Goal: Transaction & Acquisition: Purchase product/service

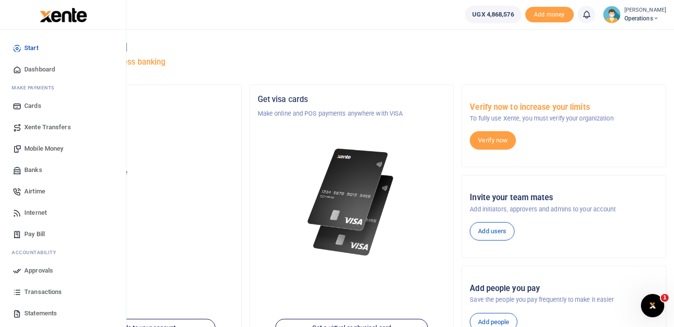
click at [41, 151] on span "Mobile Money" at bounding box center [43, 149] width 39 height 10
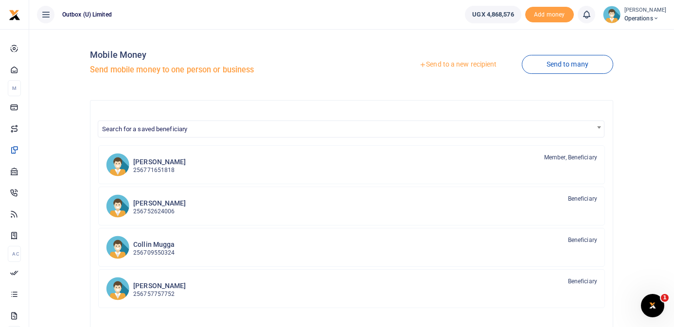
click at [453, 66] on link "Send to a new recipient" at bounding box center [457, 65] width 127 height 18
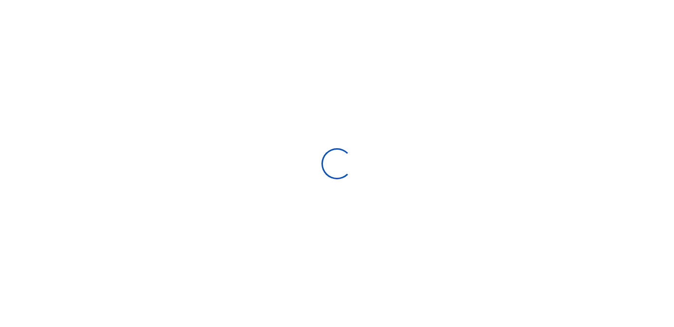
select select
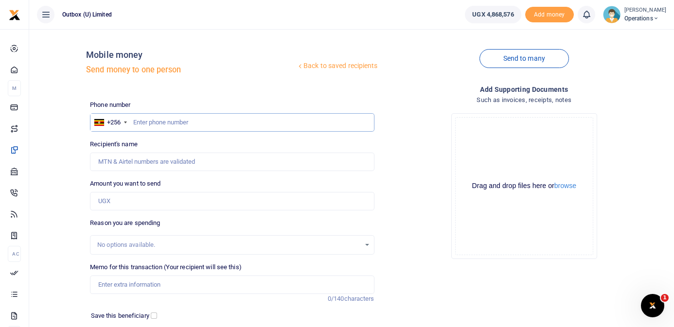
click at [246, 121] on input "text" at bounding box center [232, 122] width 284 height 18
type input "788564293"
click at [266, 74] on h5 "Send money to one person" at bounding box center [191, 70] width 210 height 10
type input "Thomas Kawooya"
click at [164, 200] on input "Amount you want to send" at bounding box center [232, 201] width 284 height 18
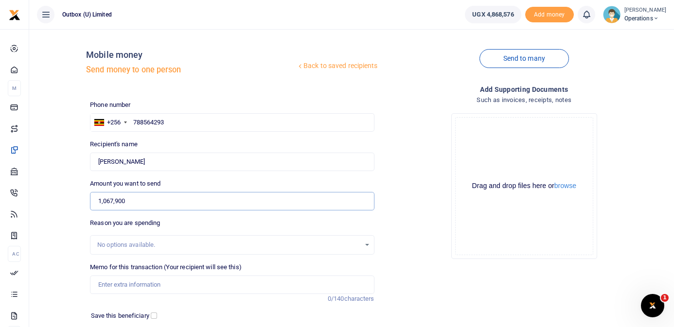
type input "1,067,900"
click at [68, 207] on div "Back to saved recipients Mobile money Send money to one person Send to many Pho…" at bounding box center [351, 212] width 637 height 351
click at [118, 283] on input "Memo for this transaction (Your recipient will see this)" at bounding box center [232, 285] width 284 height 18
type input "OULOPS Office consumables"
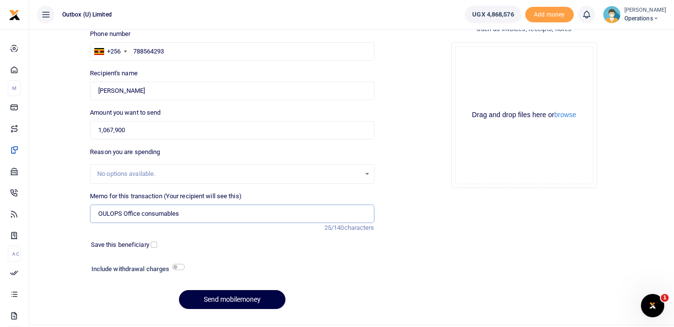
scroll to position [74, 0]
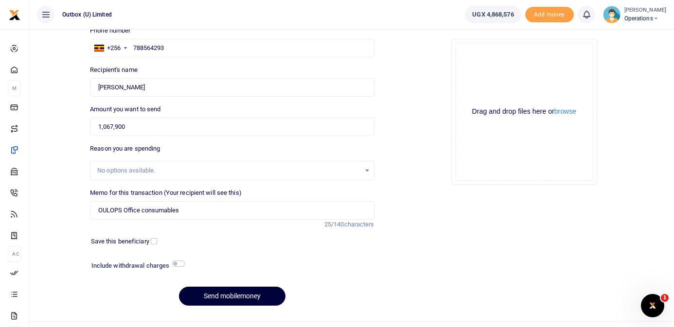
click at [235, 297] on button "Send mobilemoney" at bounding box center [232, 296] width 107 height 19
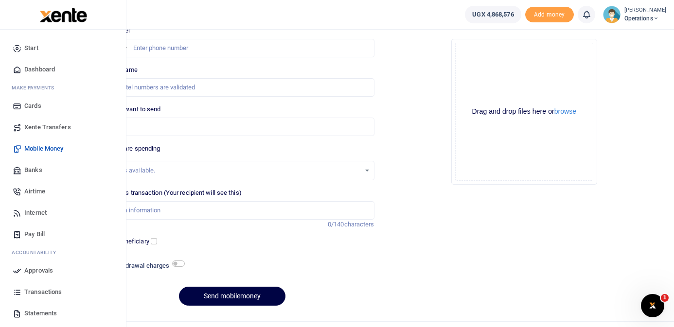
click at [44, 69] on span "Dashboard" at bounding box center [39, 70] width 31 height 10
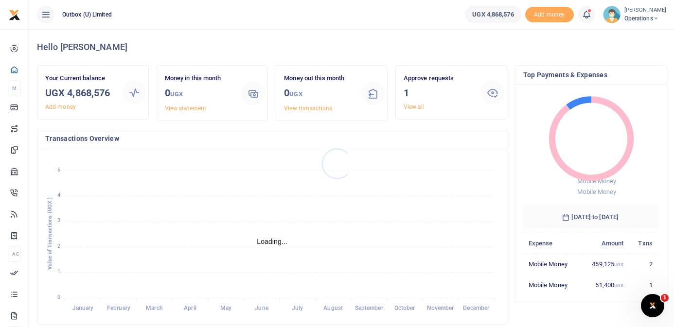
scroll to position [0, 0]
click at [417, 107] on link "View all" at bounding box center [414, 107] width 21 height 7
click at [415, 109] on link "View all" at bounding box center [414, 107] width 21 height 7
click at [458, 96] on h3 "1" at bounding box center [439, 93] width 70 height 15
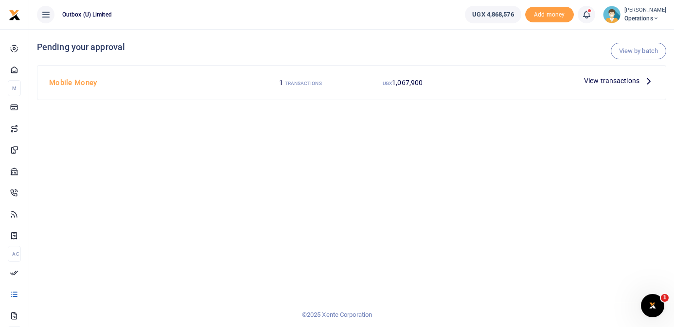
click at [646, 79] on icon at bounding box center [648, 80] width 11 height 11
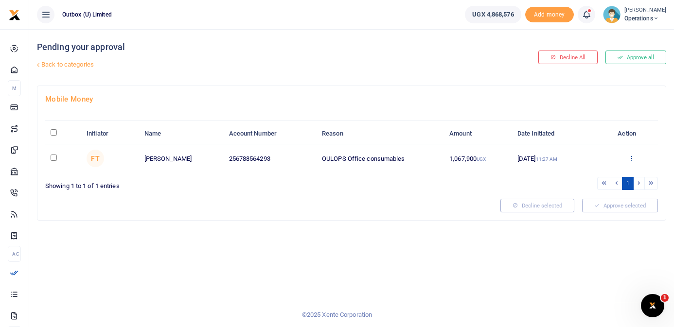
click at [632, 158] on icon at bounding box center [631, 158] width 6 height 7
click at [601, 172] on link "Approve" at bounding box center [595, 175] width 77 height 14
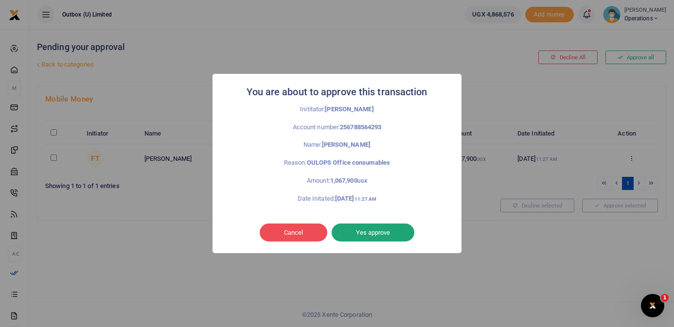
click at [395, 231] on button "Yes approve" at bounding box center [373, 233] width 83 height 18
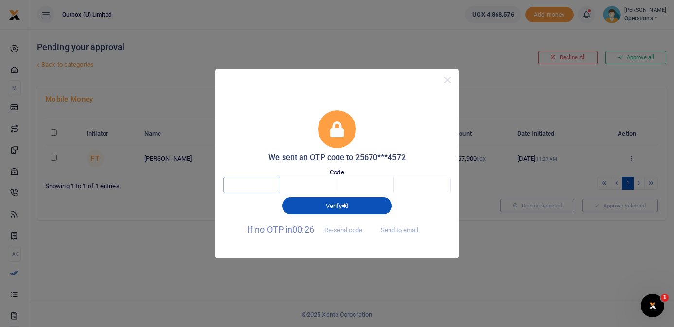
click at [267, 187] on input "text" at bounding box center [251, 185] width 57 height 17
type input "5"
type input "6"
type input "2"
type input "4"
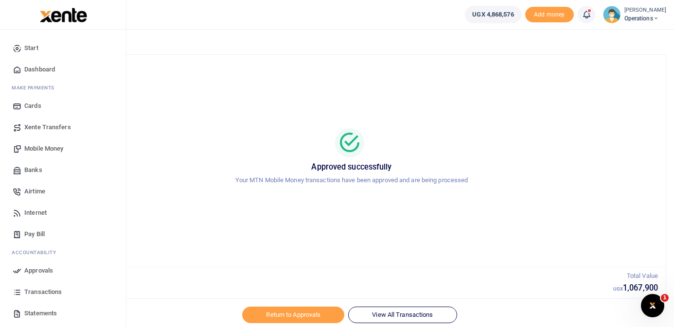
click at [43, 69] on span "Dashboard" at bounding box center [39, 70] width 31 height 10
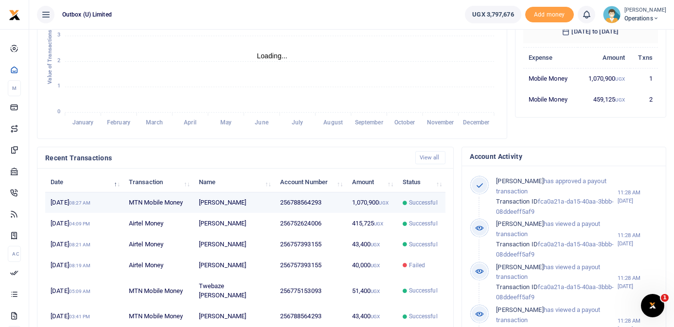
scroll to position [0, 0]
click at [352, 200] on td "1,070,900 UGX" at bounding box center [371, 203] width 51 height 21
